Goal: Navigation & Orientation: Find specific page/section

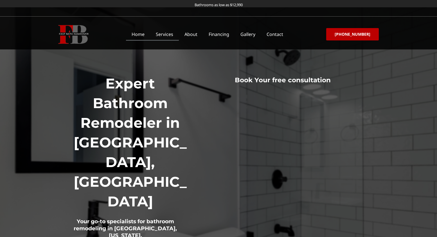
click at [173, 37] on link "Services" at bounding box center [164, 34] width 29 height 13
click at [251, 37] on link "Gallery" at bounding box center [248, 34] width 26 height 13
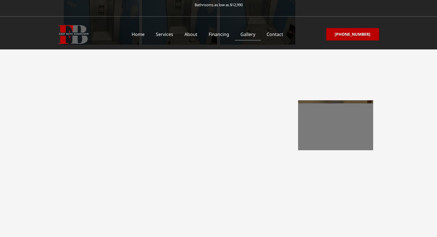
scroll to position [298, 0]
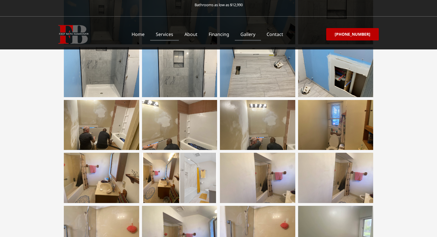
click at [170, 35] on link "Services" at bounding box center [164, 34] width 29 height 13
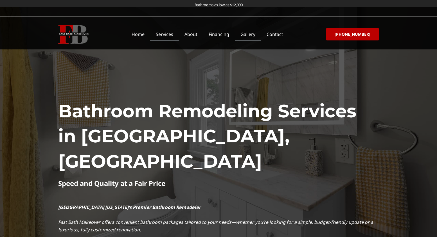
click at [250, 34] on link "Gallery" at bounding box center [248, 34] width 26 height 13
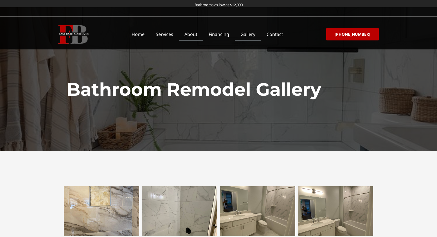
click at [198, 34] on link "About" at bounding box center [191, 34] width 24 height 13
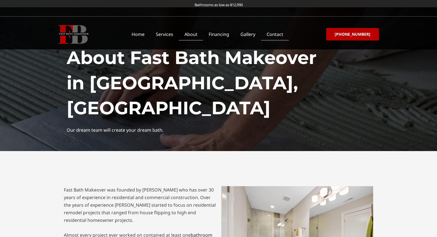
click at [274, 36] on link "Contact" at bounding box center [275, 34] width 28 height 13
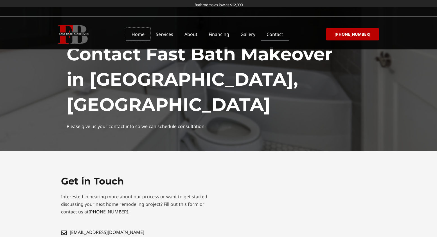
click at [144, 31] on link "Home" at bounding box center [138, 34] width 24 height 13
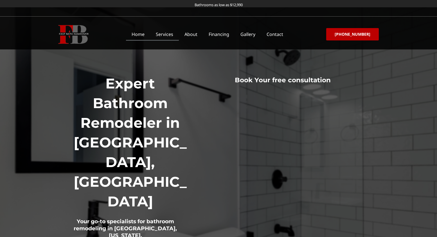
click at [167, 33] on link "Services" at bounding box center [164, 34] width 29 height 13
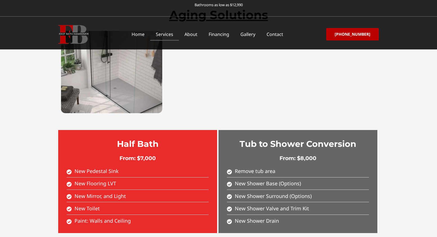
scroll to position [906, 0]
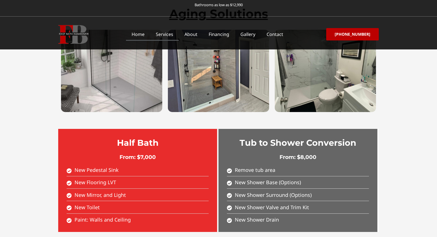
click at [142, 36] on link "Home" at bounding box center [138, 34] width 24 height 13
